Goal: Information Seeking & Learning: Learn about a topic

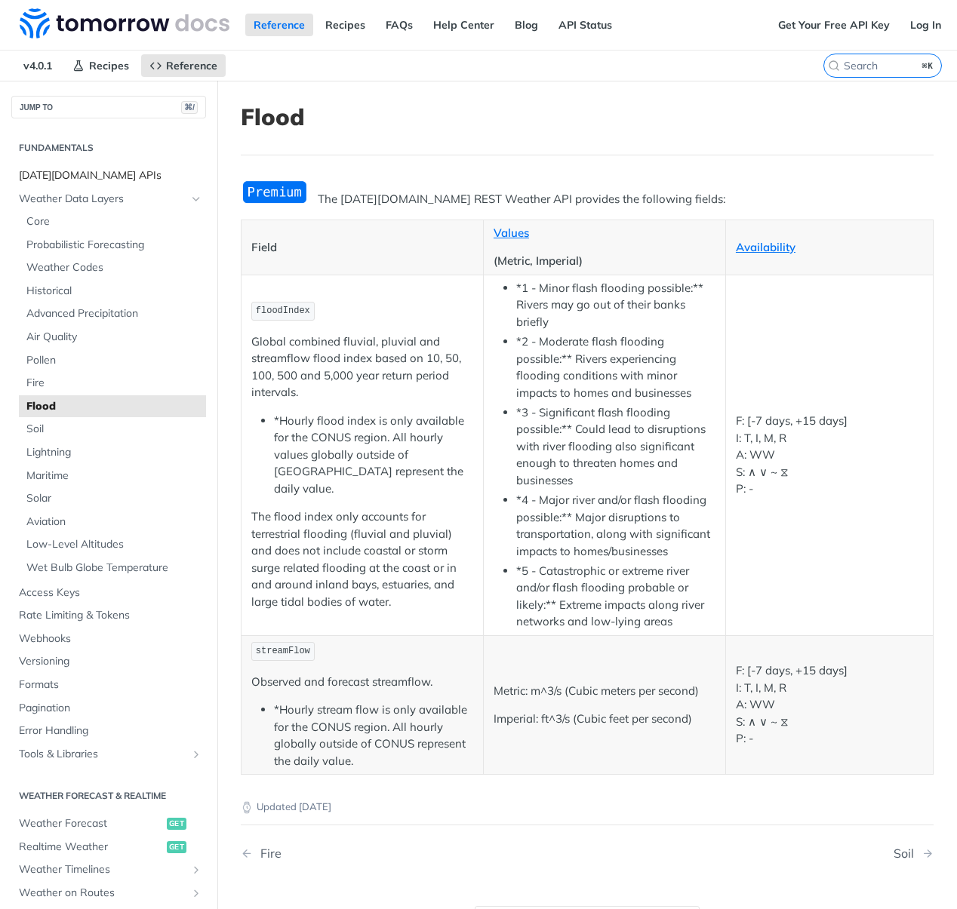
click at [82, 170] on span "[DATE][DOMAIN_NAME] APIs" at bounding box center [110, 175] width 183 height 15
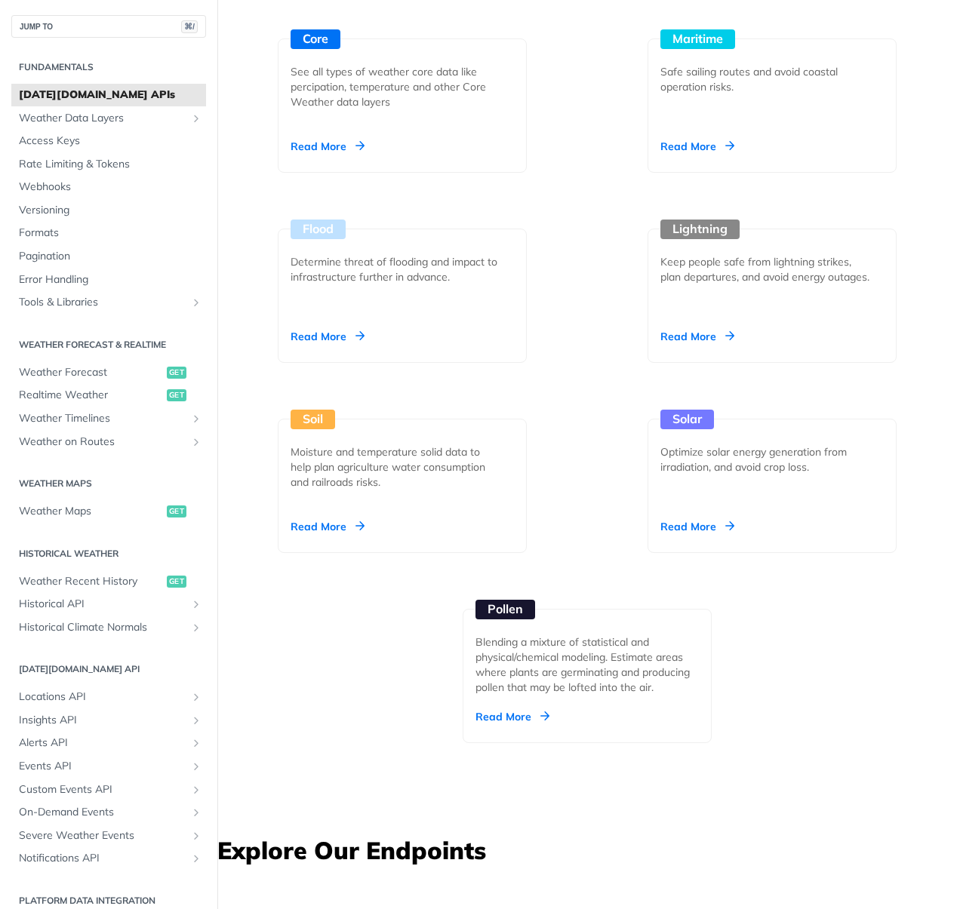
scroll to position [2165, 0]
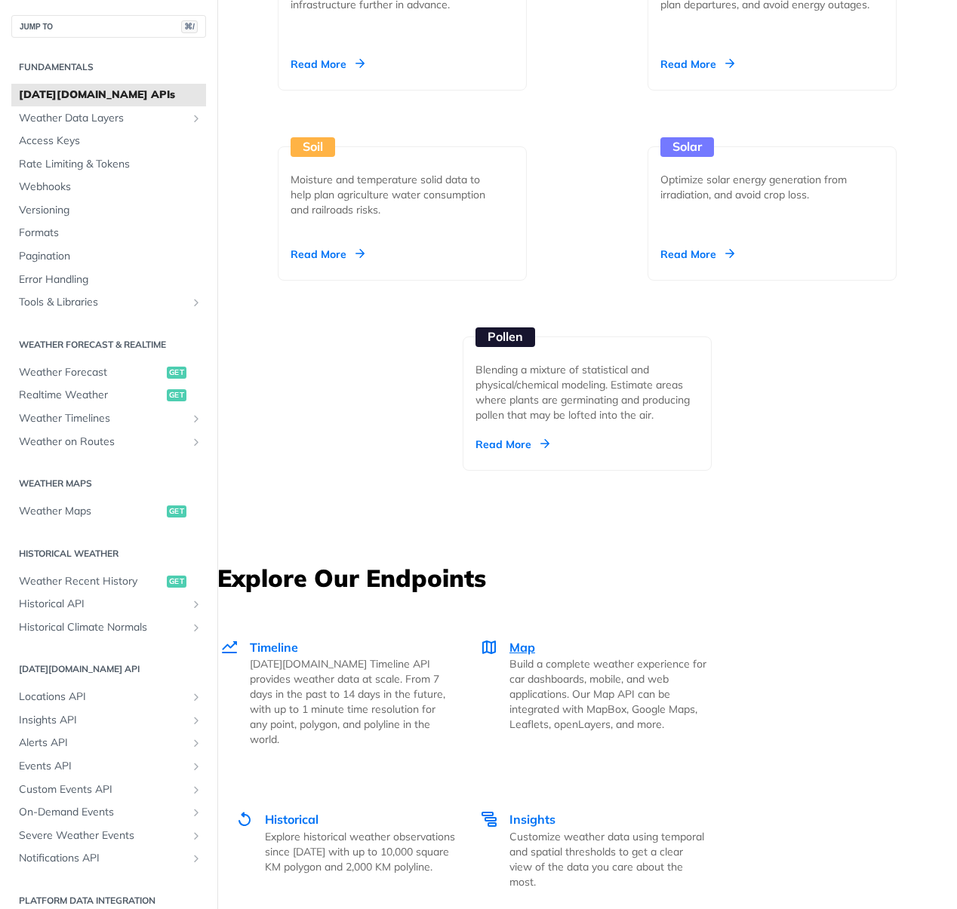
click at [534, 648] on span "Map" at bounding box center [522, 647] width 26 height 15
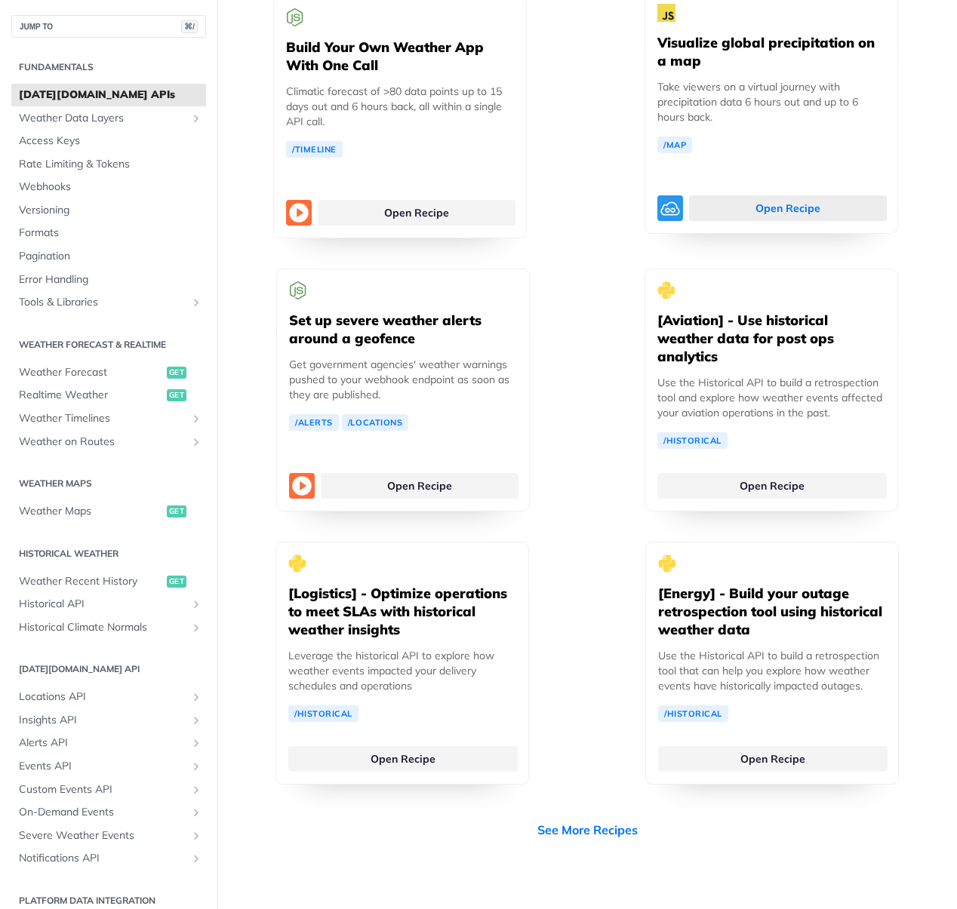
scroll to position [4035, 0]
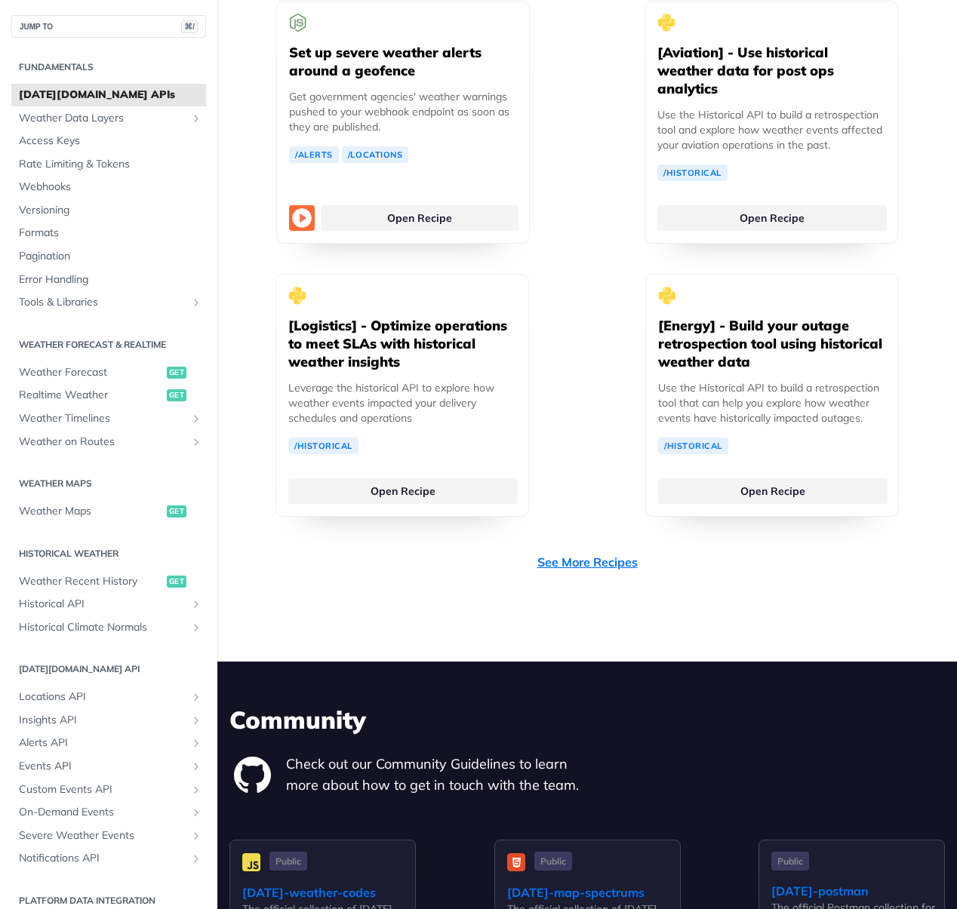
click at [592, 553] on link "See More Recipes" at bounding box center [587, 562] width 100 height 18
click at [577, 553] on link "See More Recipes" at bounding box center [587, 562] width 100 height 18
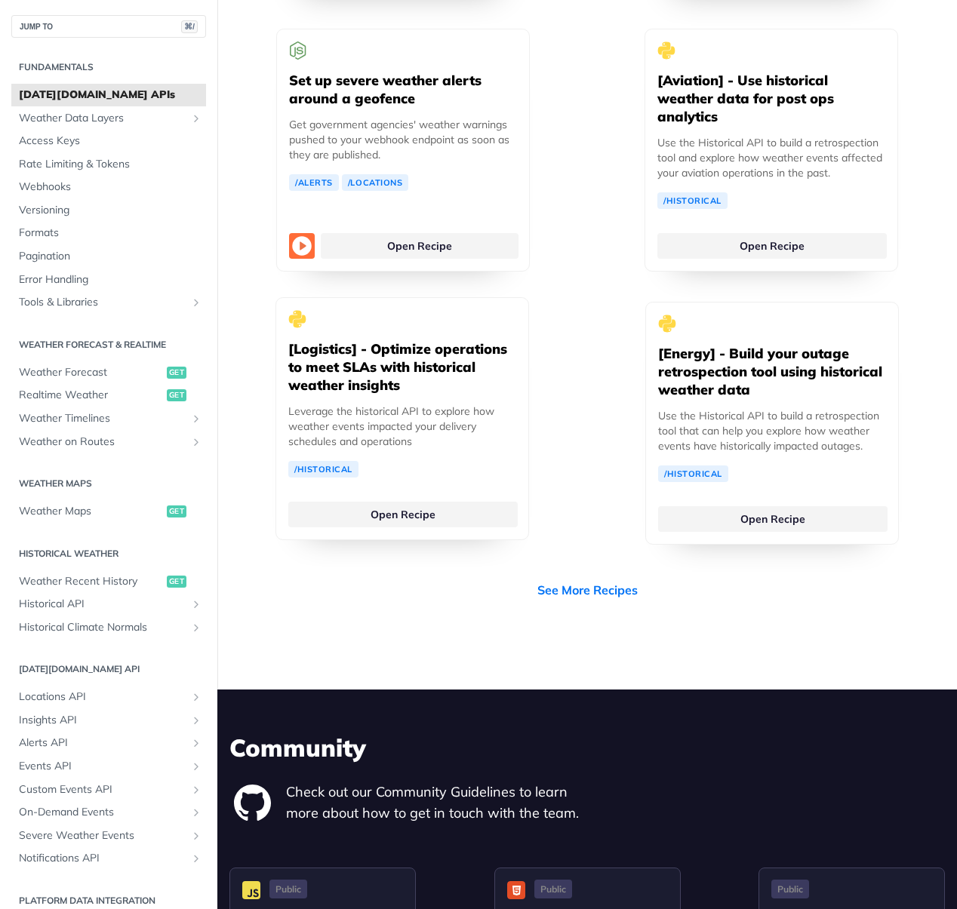
scroll to position [3986, 0]
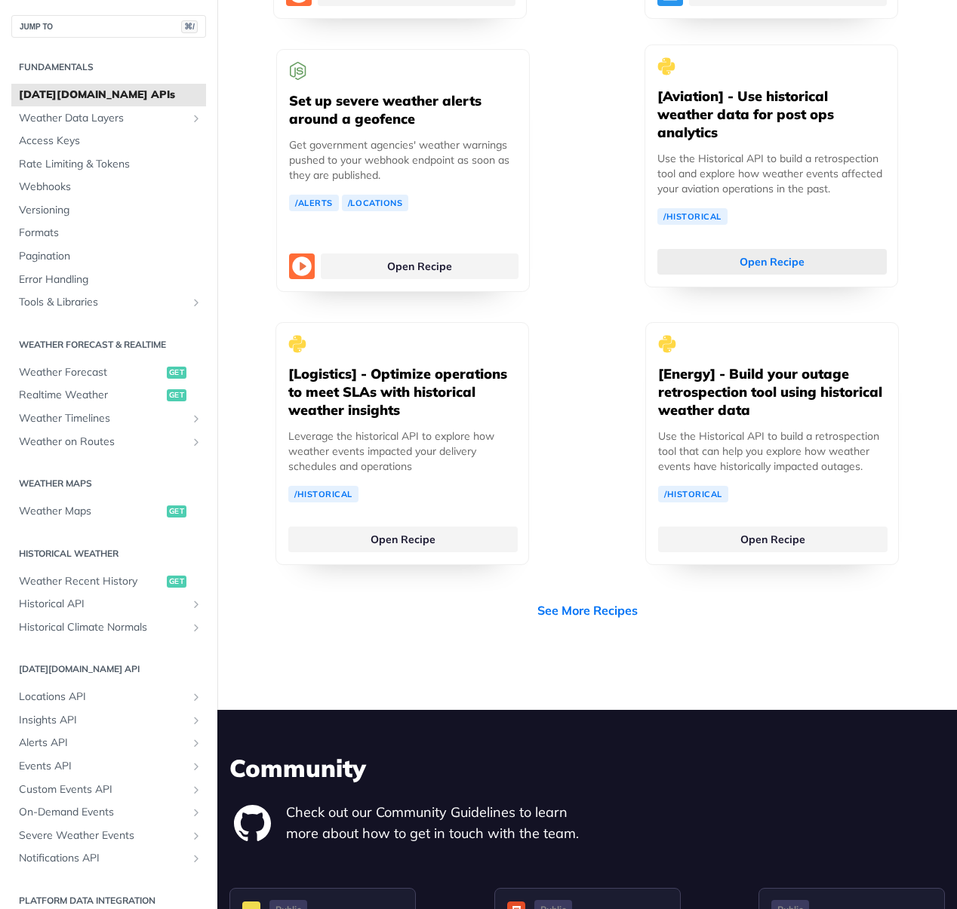
click at [738, 249] on link "Open Recipe" at bounding box center [771, 262] width 229 height 26
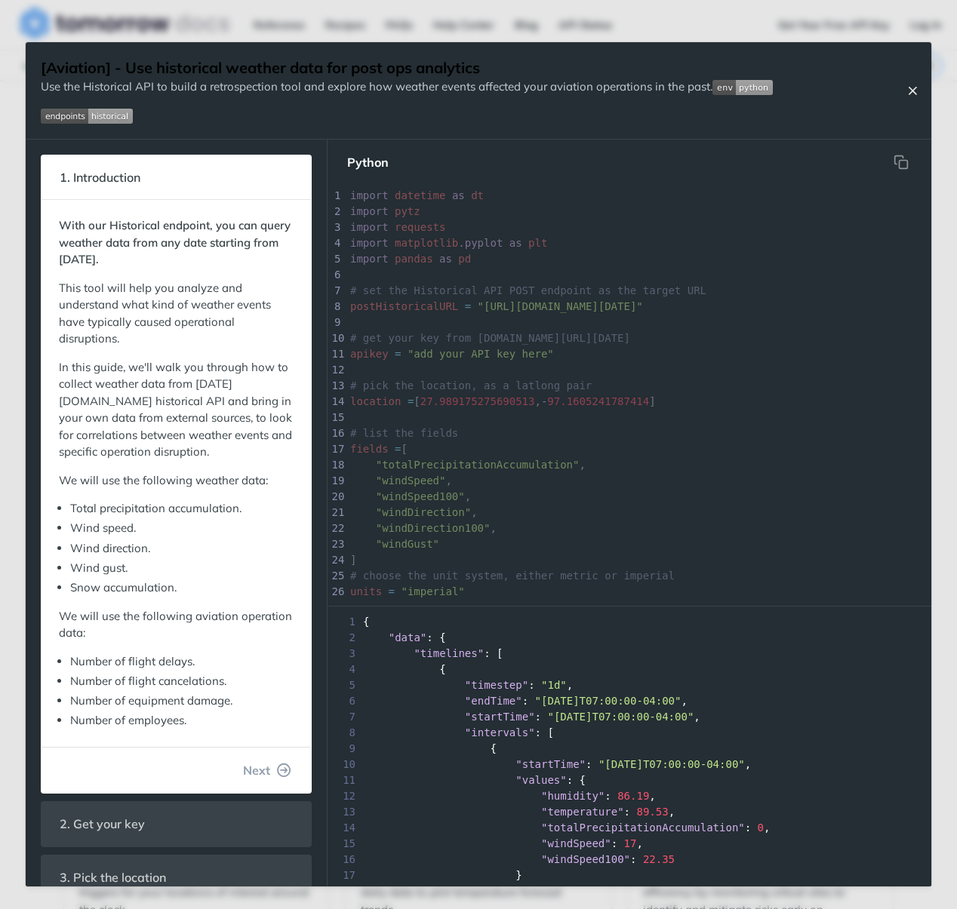
click at [912, 87] on icon "Close Recipe" at bounding box center [913, 91] width 14 height 14
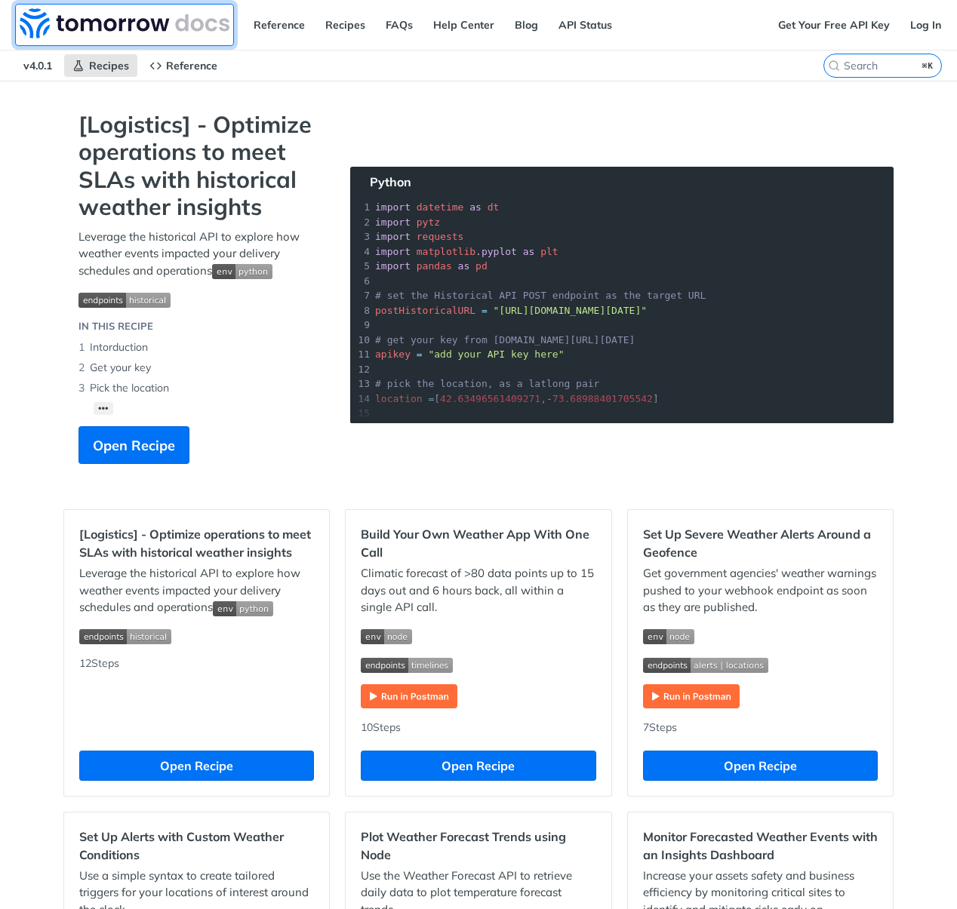
click at [111, 26] on img at bounding box center [125, 23] width 210 height 30
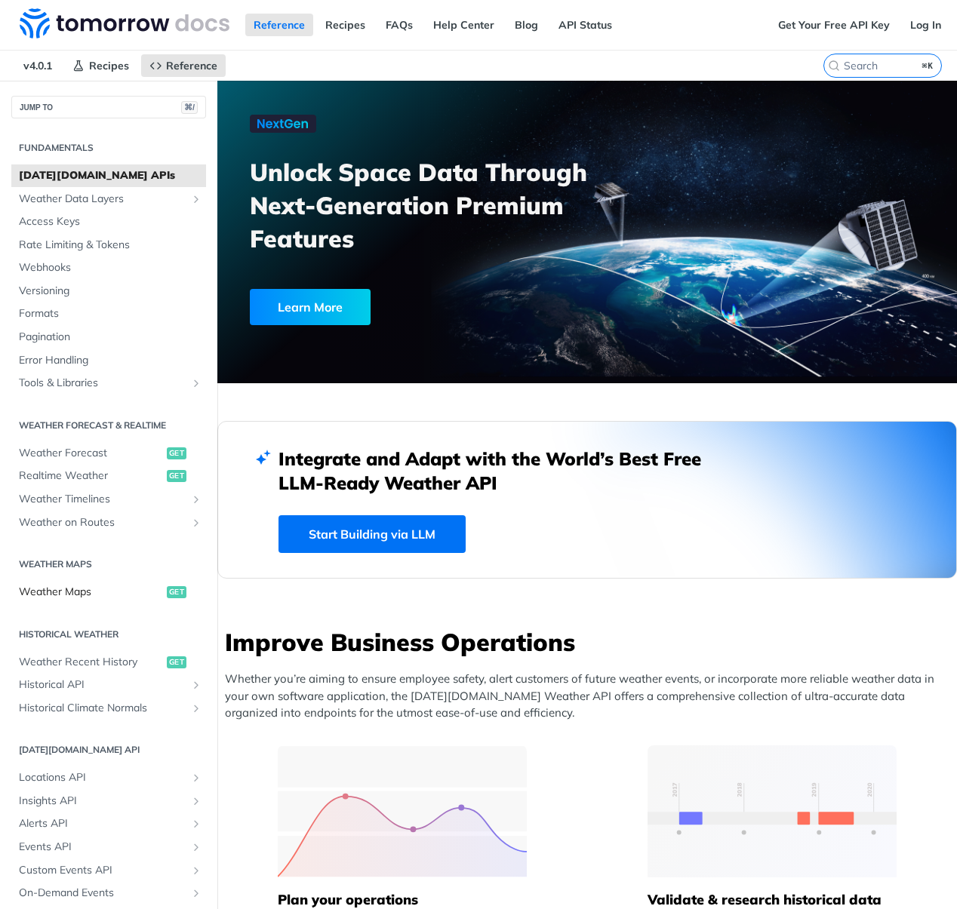
click at [50, 587] on span "Weather Maps" at bounding box center [91, 592] width 144 height 15
